Goal: Information Seeking & Learning: Learn about a topic

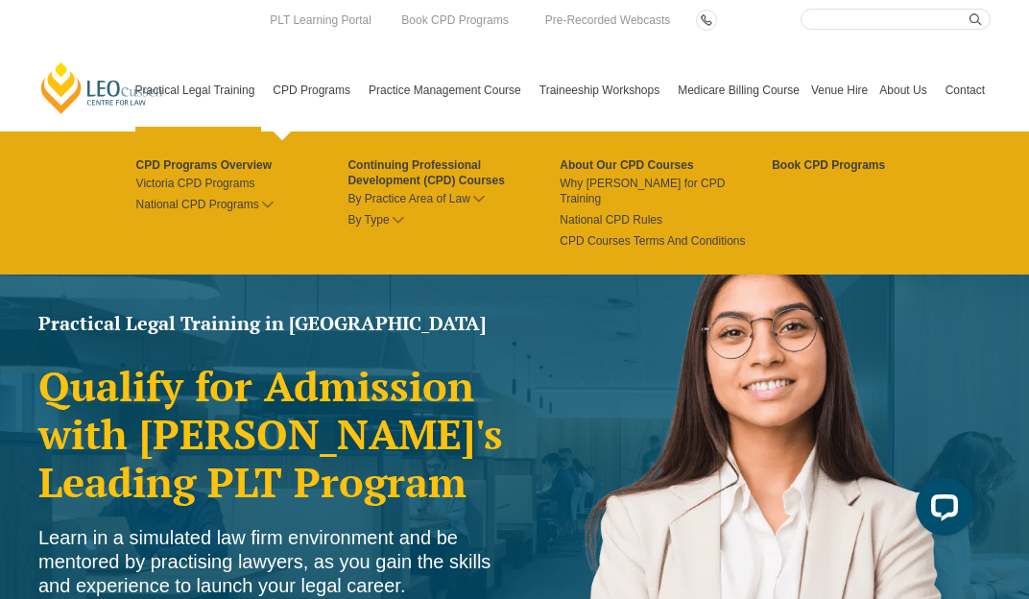
click at [301, 85] on link "CPD Programs" at bounding box center [315, 90] width 96 height 83
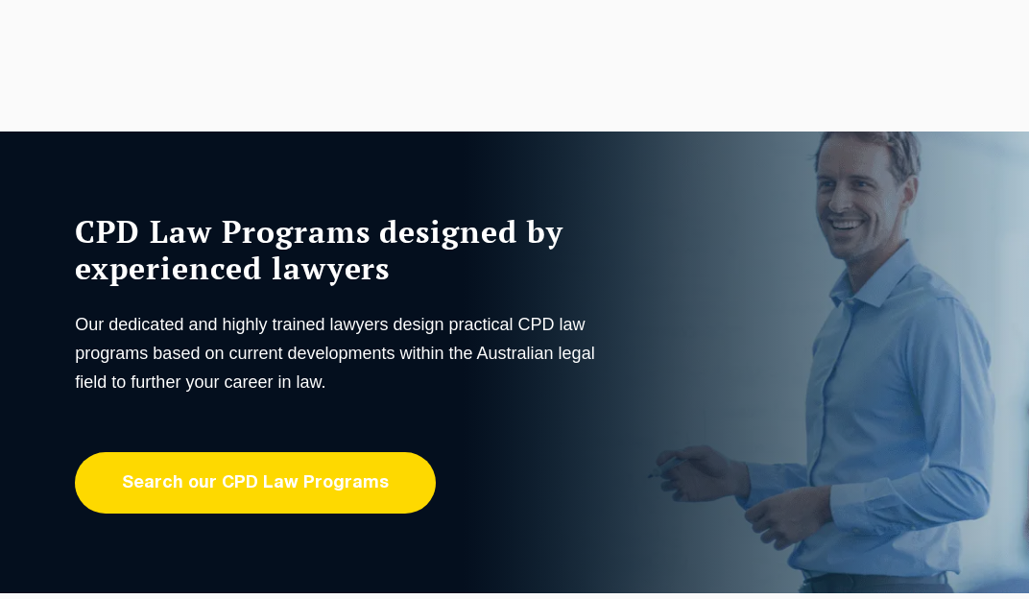
click at [272, 469] on link "Search our CPD Law Programs" at bounding box center [255, 482] width 361 height 61
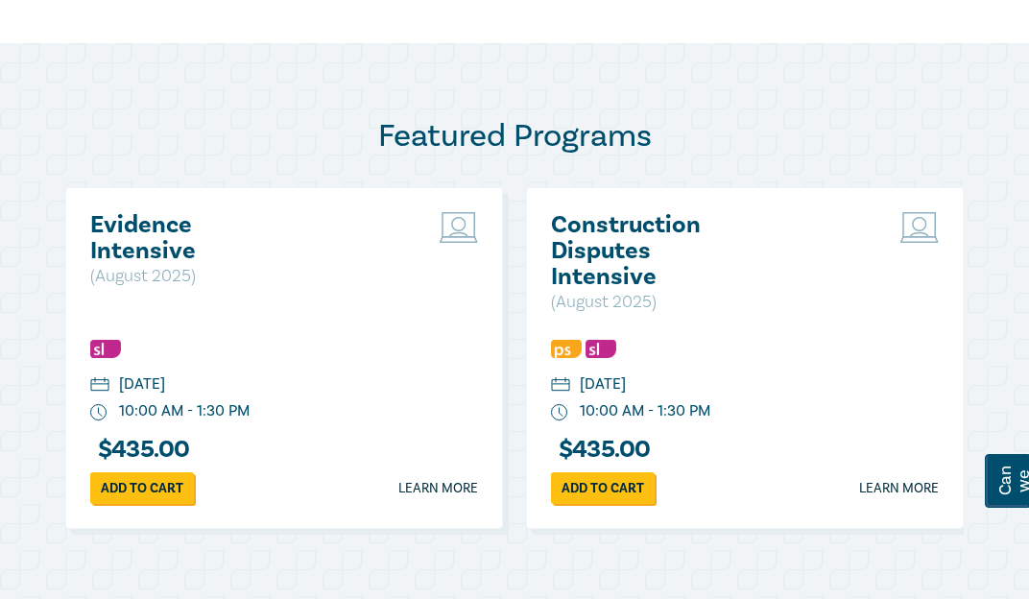
scroll to position [864, 0]
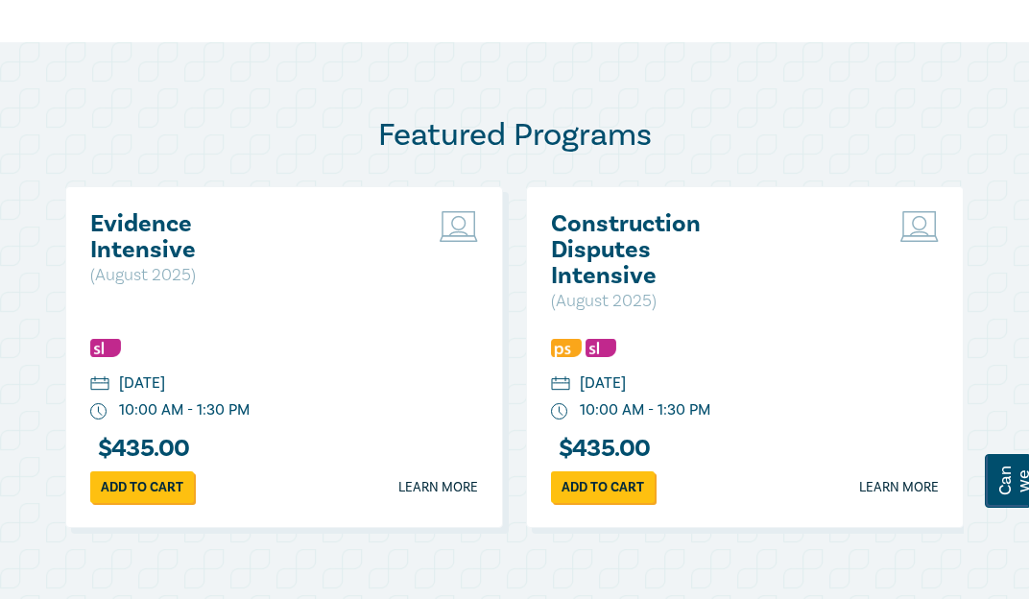
click at [574, 237] on h2 "Construction Disputes Intensive" at bounding box center [654, 250] width 206 height 78
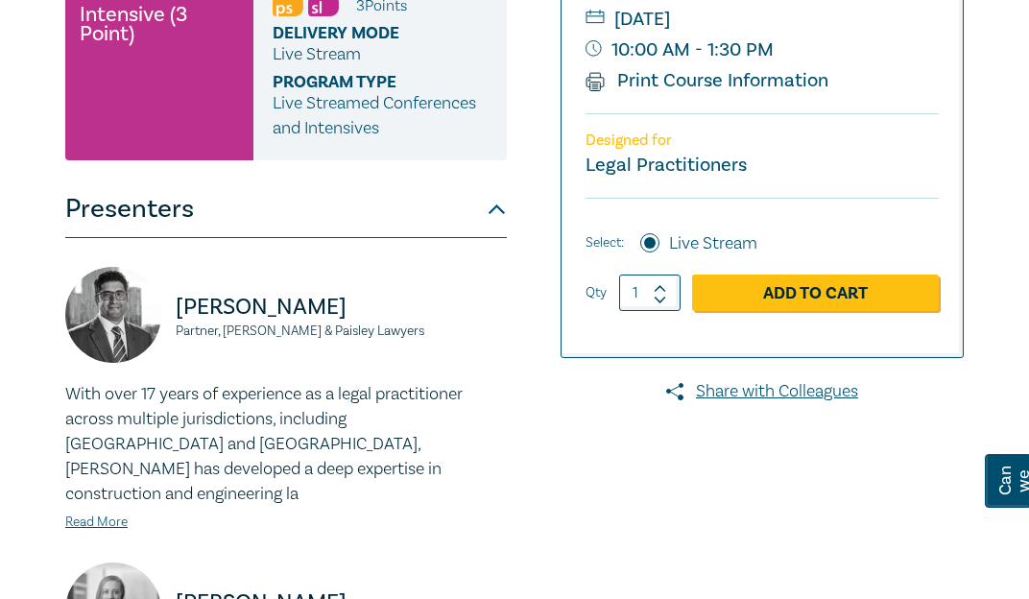
scroll to position [379, 0]
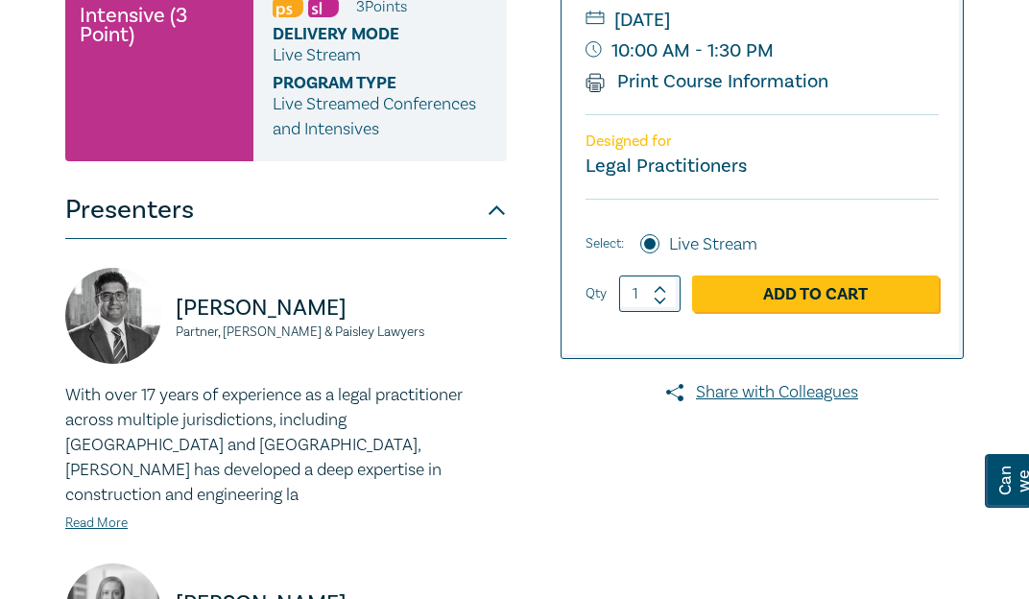
click at [497, 210] on button "Presenters" at bounding box center [285, 210] width 441 height 58
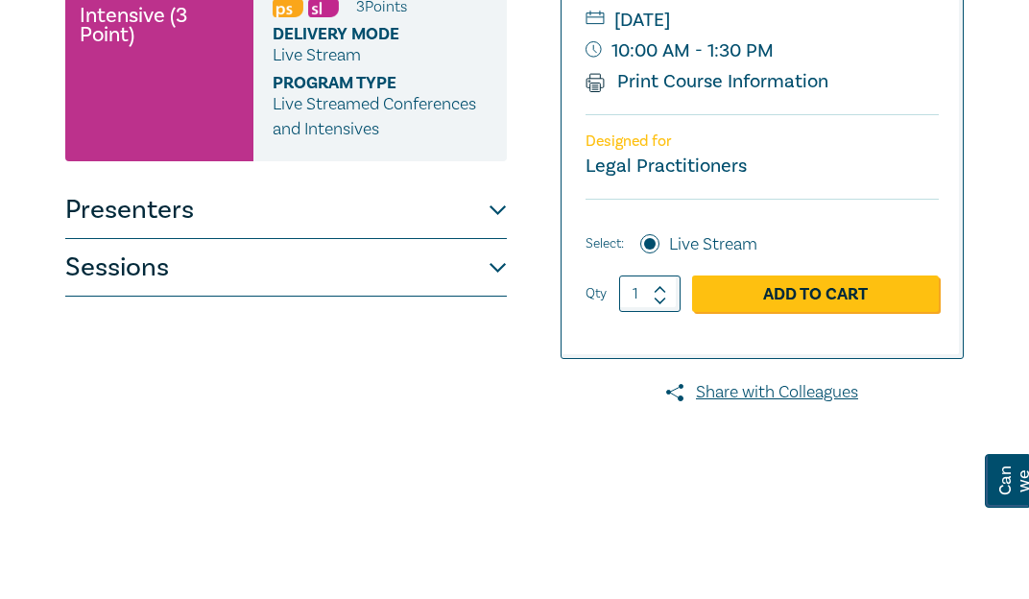
scroll to position [469, 0]
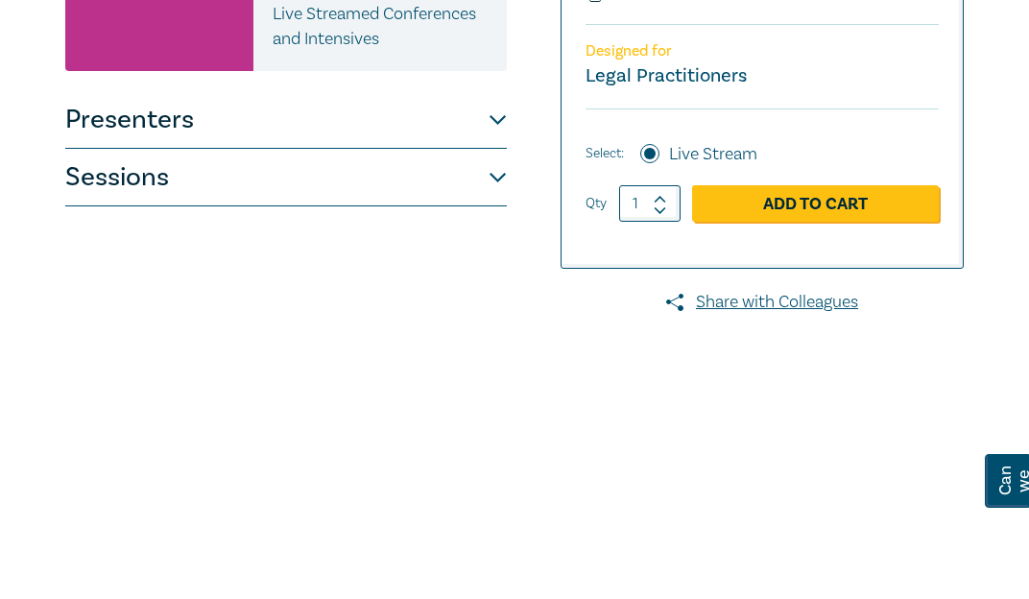
click at [386, 184] on button "Sessions" at bounding box center [285, 178] width 441 height 58
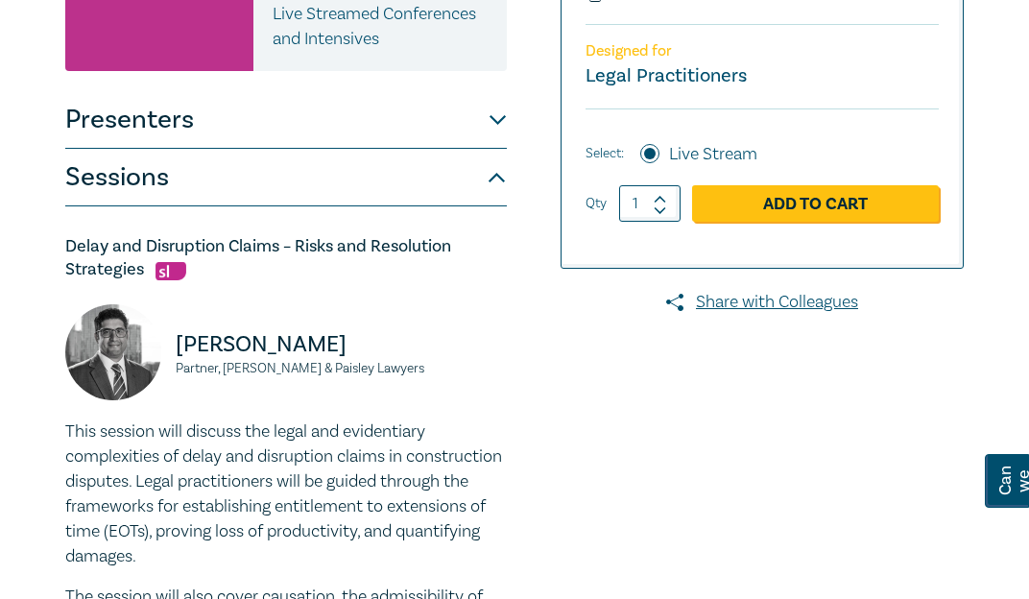
click at [277, 525] on p "This session will discuss the legal and evidentiary complexities of delay and d…" at bounding box center [285, 494] width 441 height 150
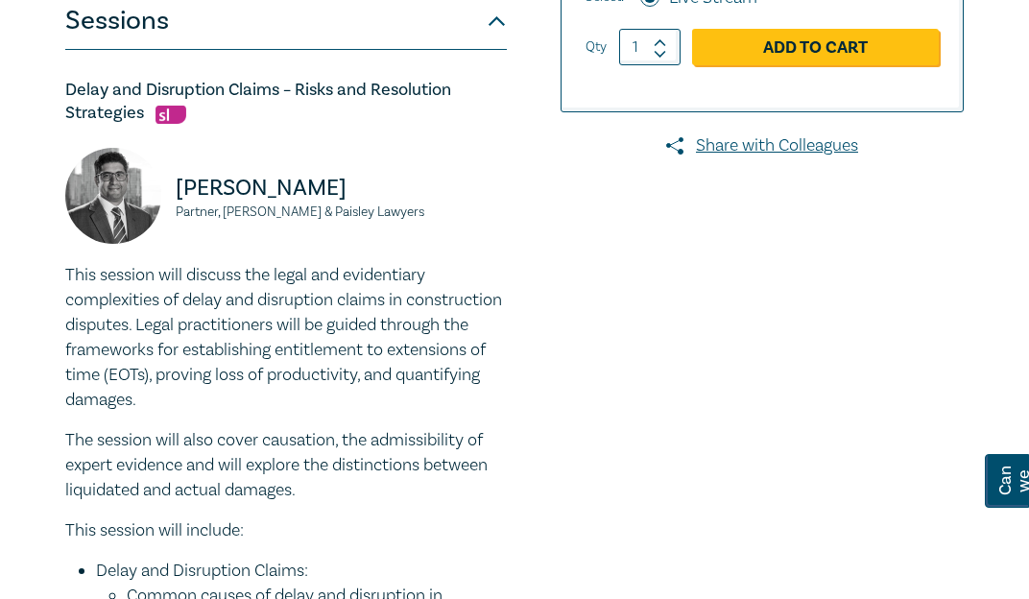
scroll to position [625, 0]
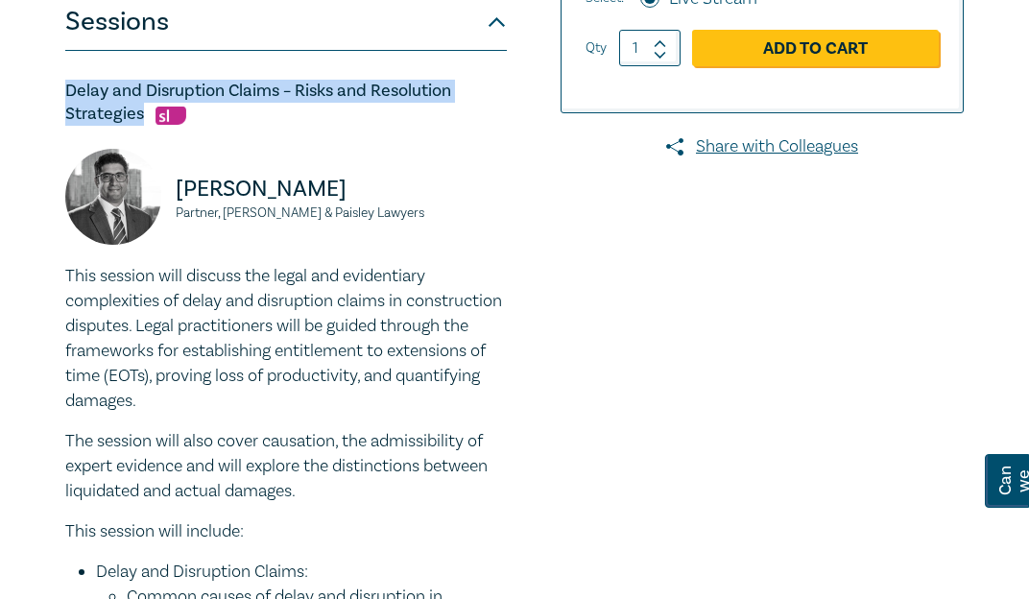
drag, startPoint x: 59, startPoint y: 86, endPoint x: 140, endPoint y: 112, distance: 85.6
click at [101, 107] on h5 "Delay and Disruption Claims – Risks and Resolution Strategies" at bounding box center [285, 103] width 441 height 46
drag, startPoint x: 146, startPoint y: 116, endPoint x: 44, endPoint y: 85, distance: 106.2
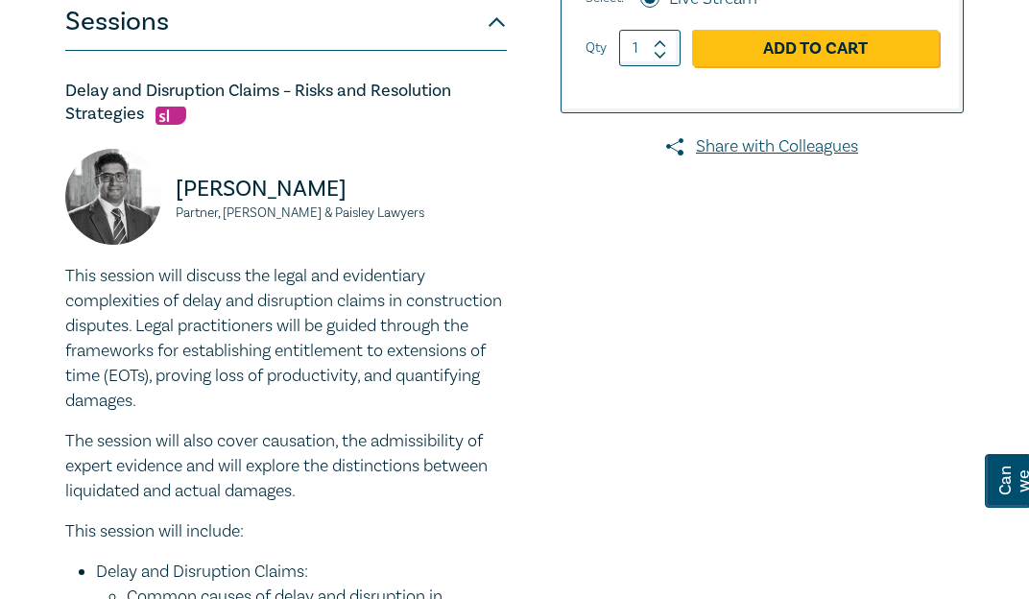
drag, startPoint x: 44, startPoint y: 85, endPoint x: 44, endPoint y: 97, distance: 11.5
click at [66, 90] on h5 "Delay and Disruption Claims – Risks and Resolution Strategies" at bounding box center [285, 103] width 441 height 46
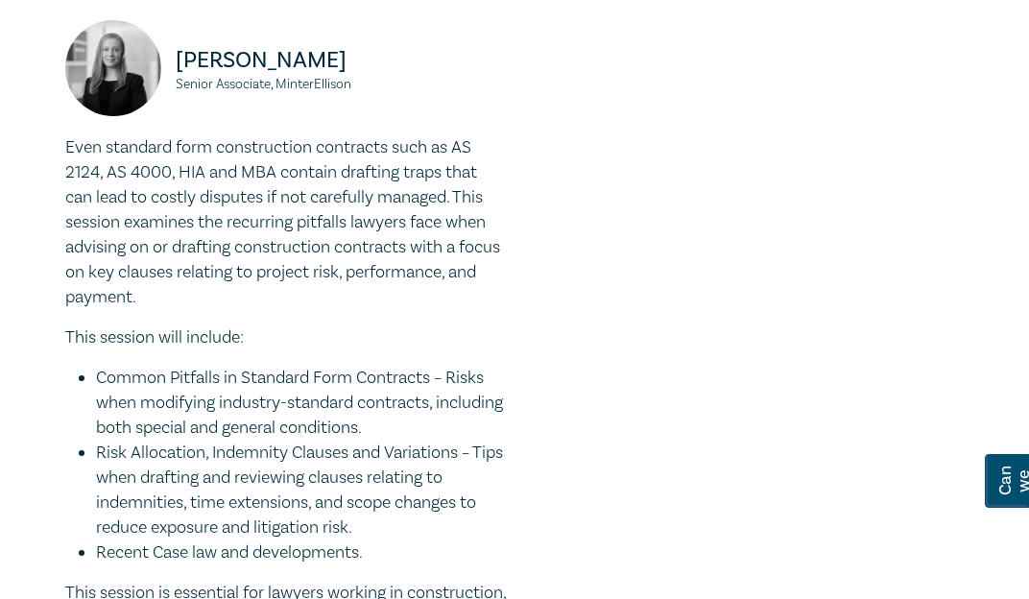
scroll to position [2476, 0]
click at [83, 256] on p "Even standard form construction contracts such as AS 2124, AS 4000, HIA and MBA…" at bounding box center [285, 223] width 441 height 175
